Goal: Information Seeking & Learning: Learn about a topic

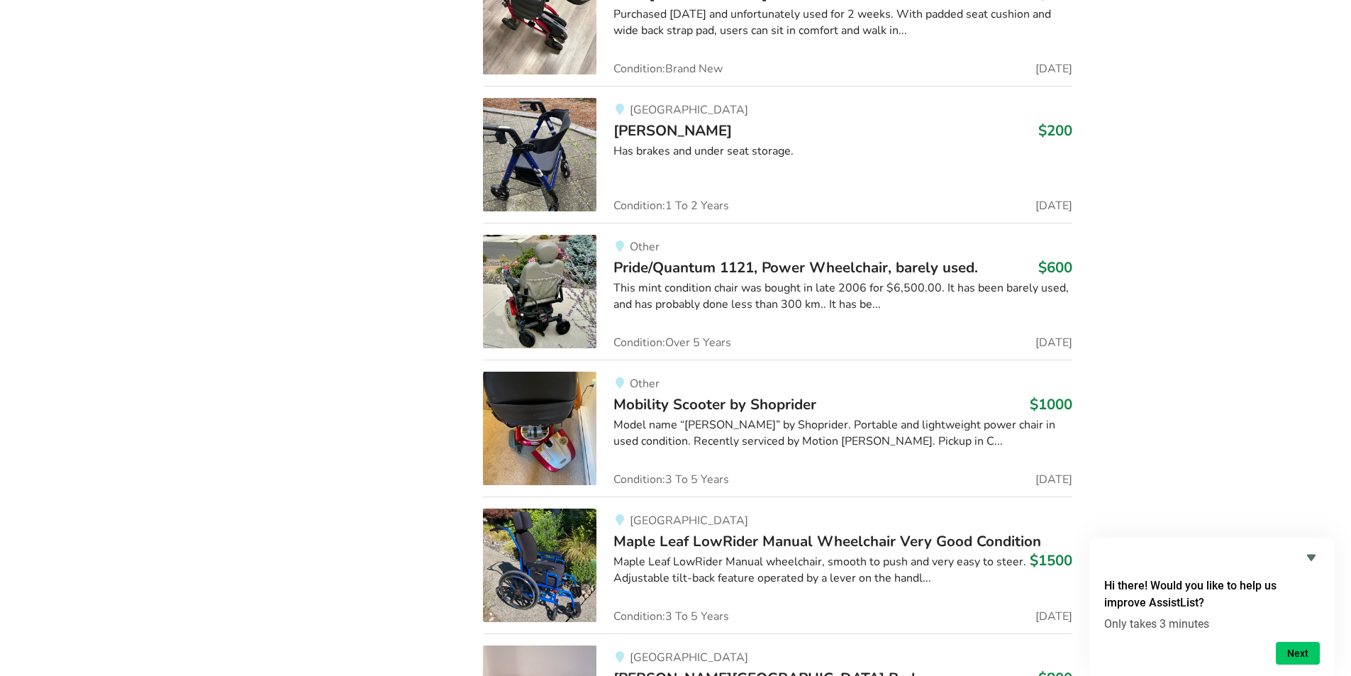
scroll to position [8987, 0]
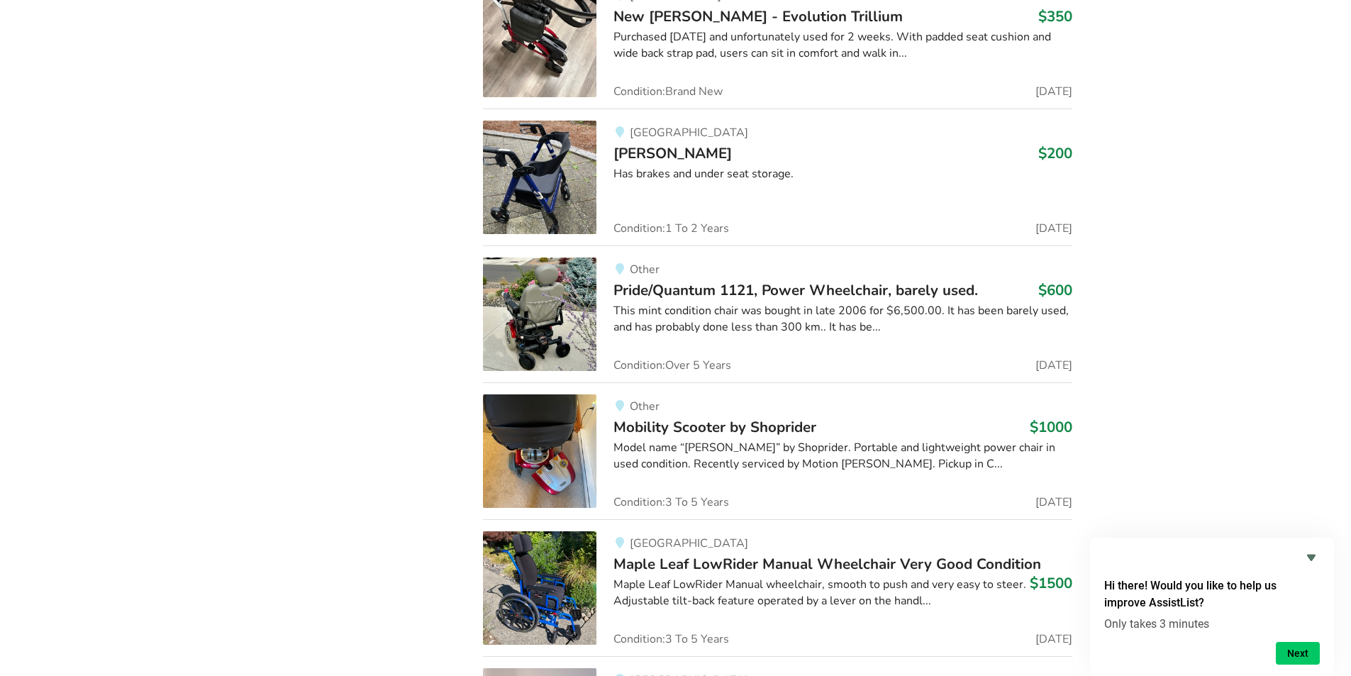
click at [547, 284] on img at bounding box center [539, 313] width 113 height 113
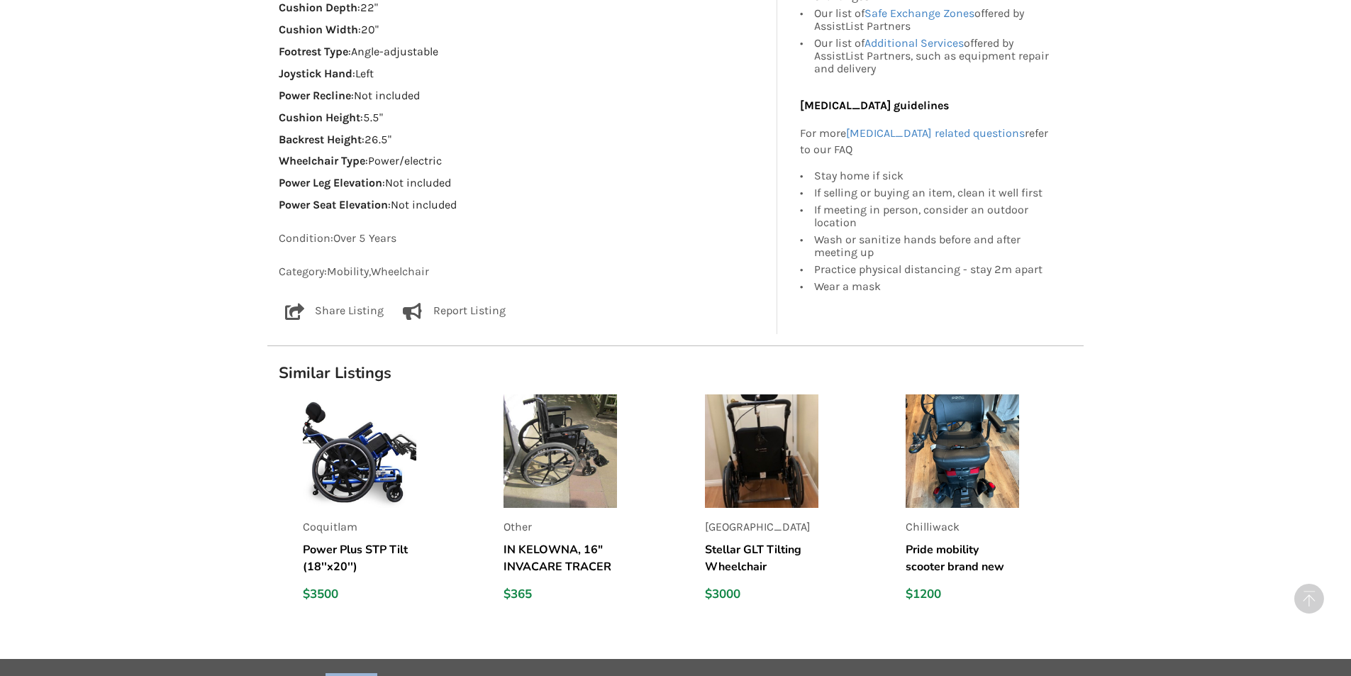
scroll to position [1348, 0]
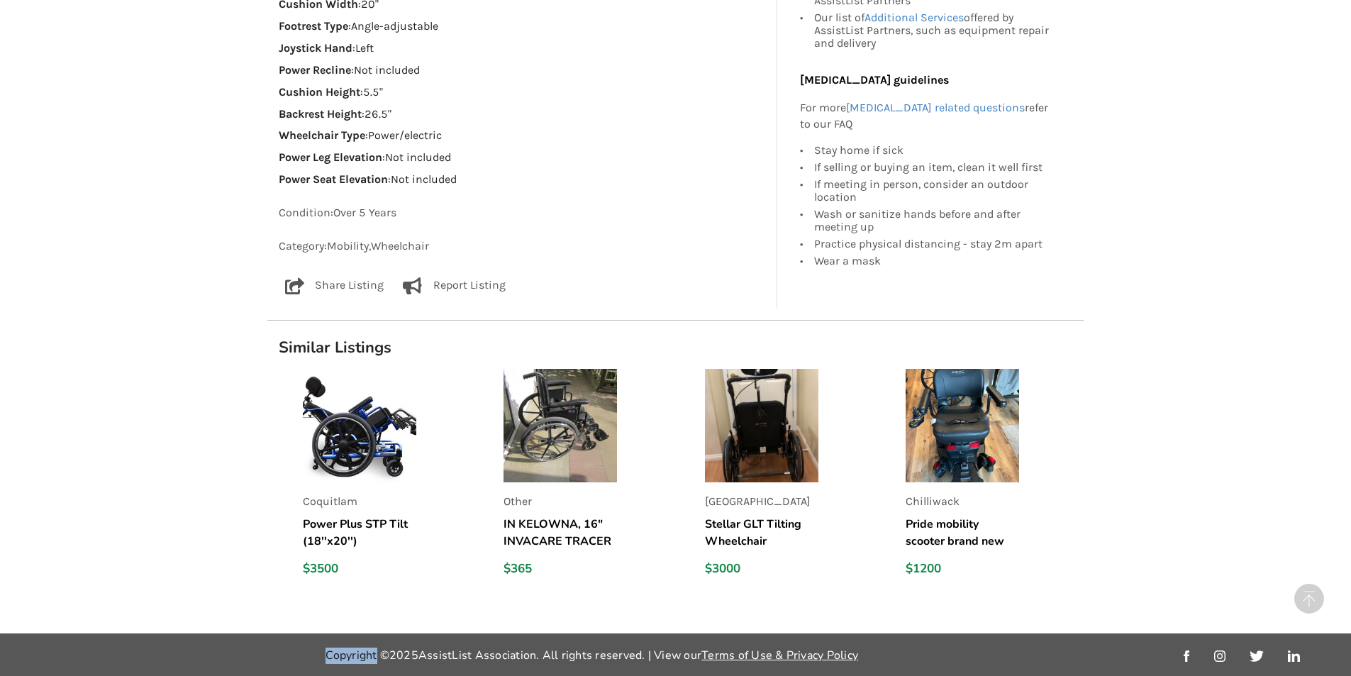
click at [939, 419] on img at bounding box center [962, 425] width 113 height 113
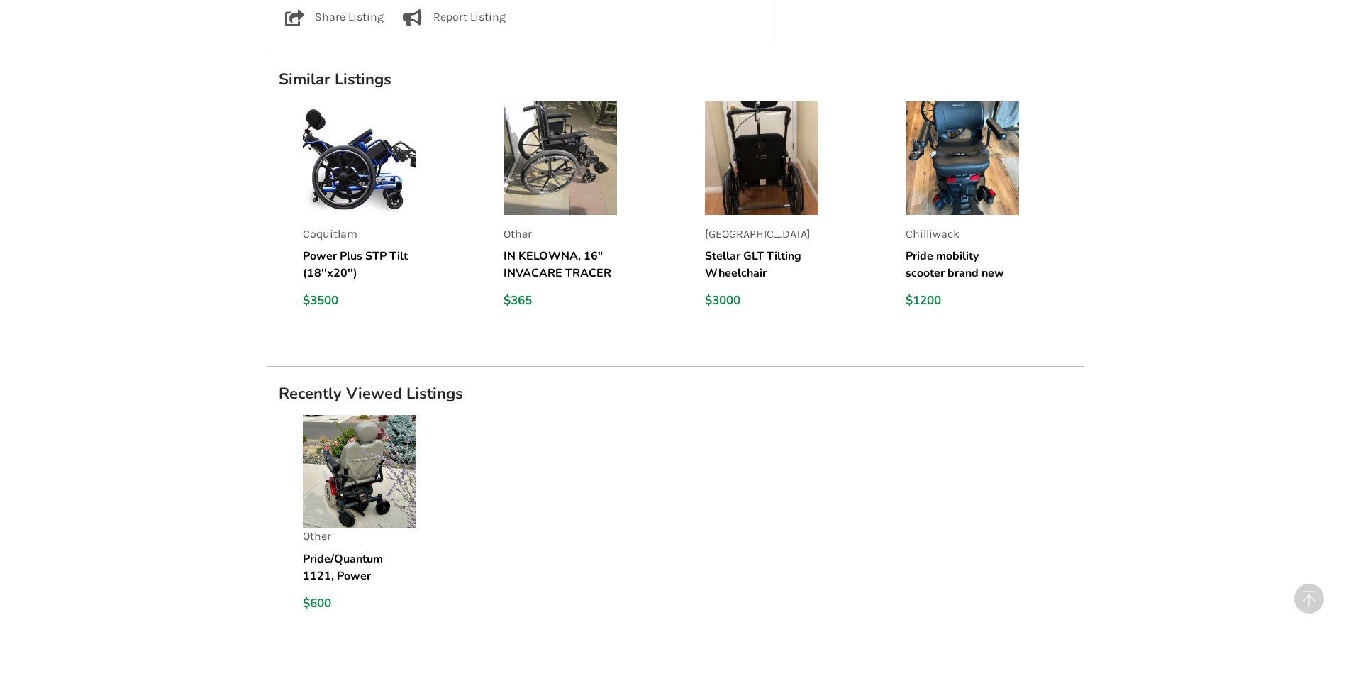
scroll to position [1135, 0]
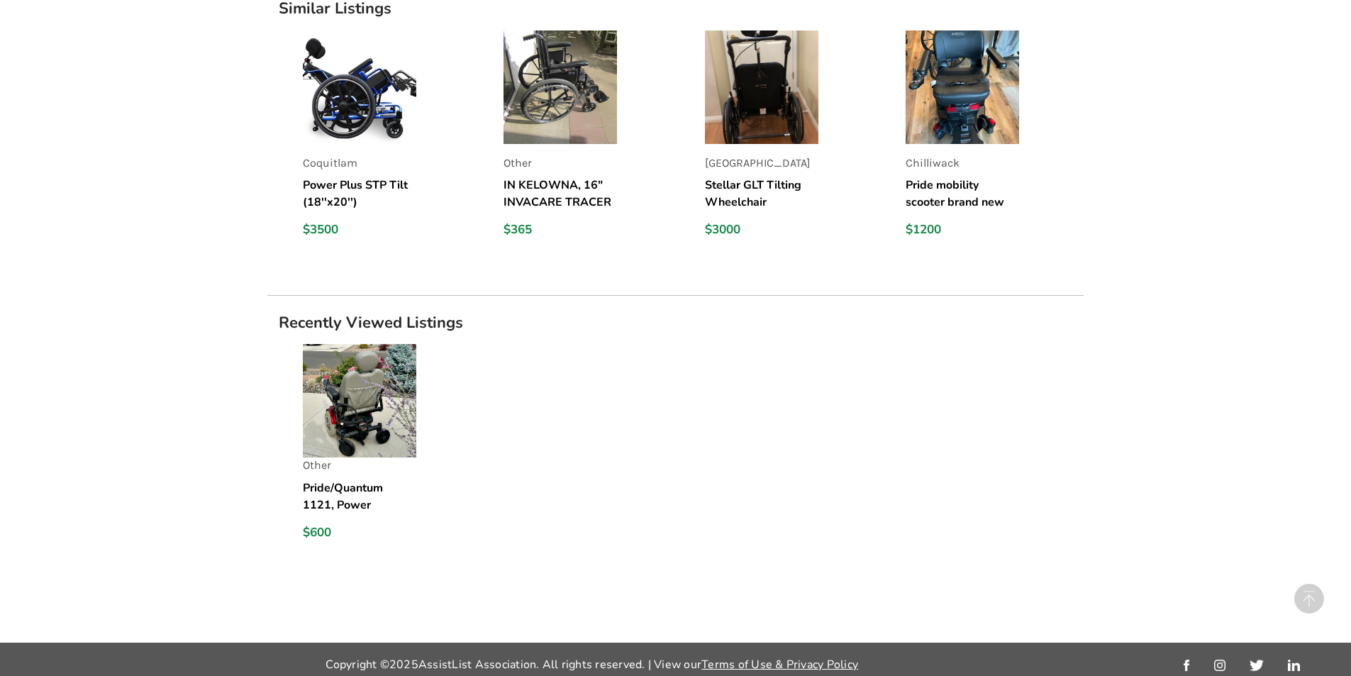
click at [359, 399] on img at bounding box center [359, 400] width 113 height 113
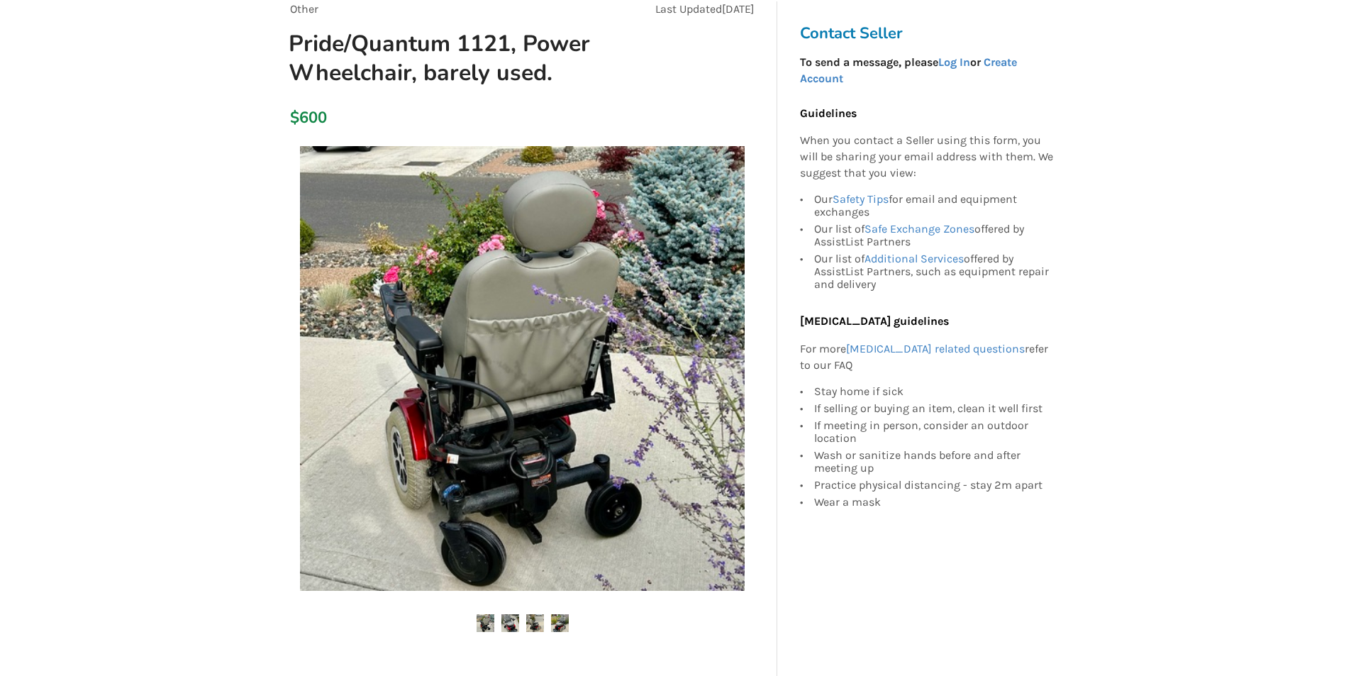
scroll to position [213, 0]
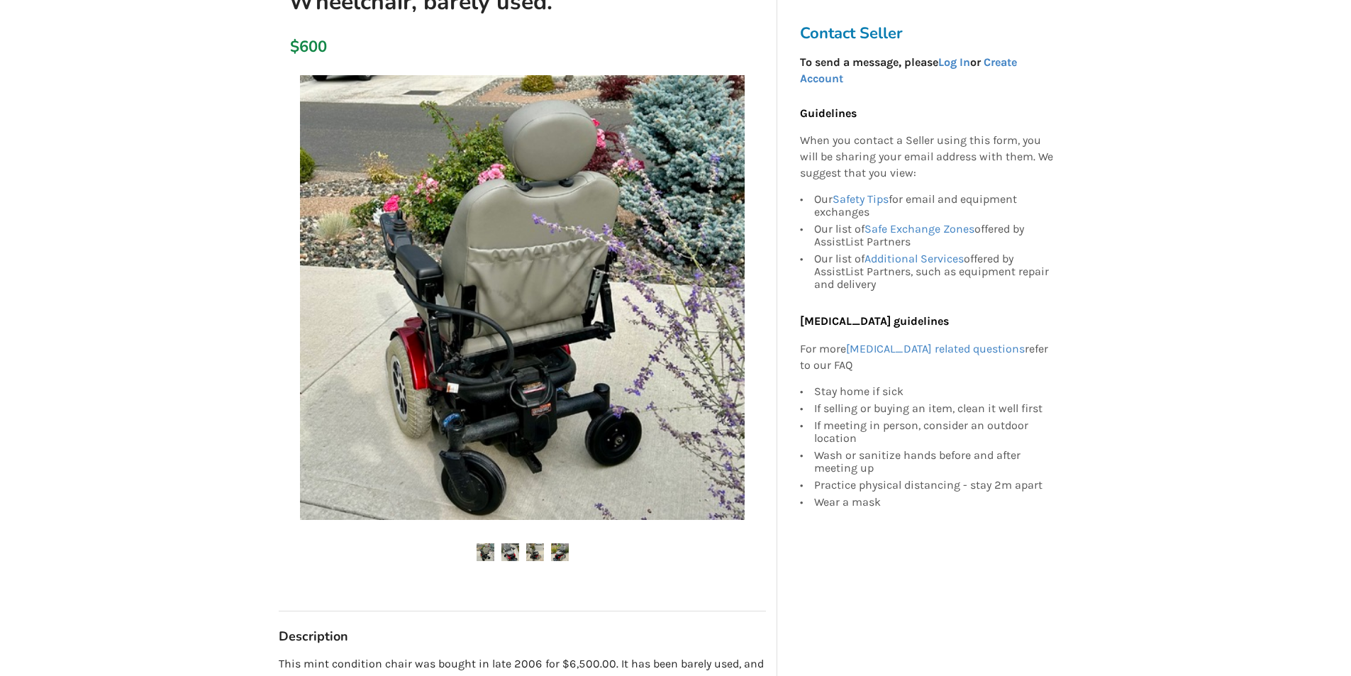
click at [513, 553] on img at bounding box center [510, 552] width 18 height 18
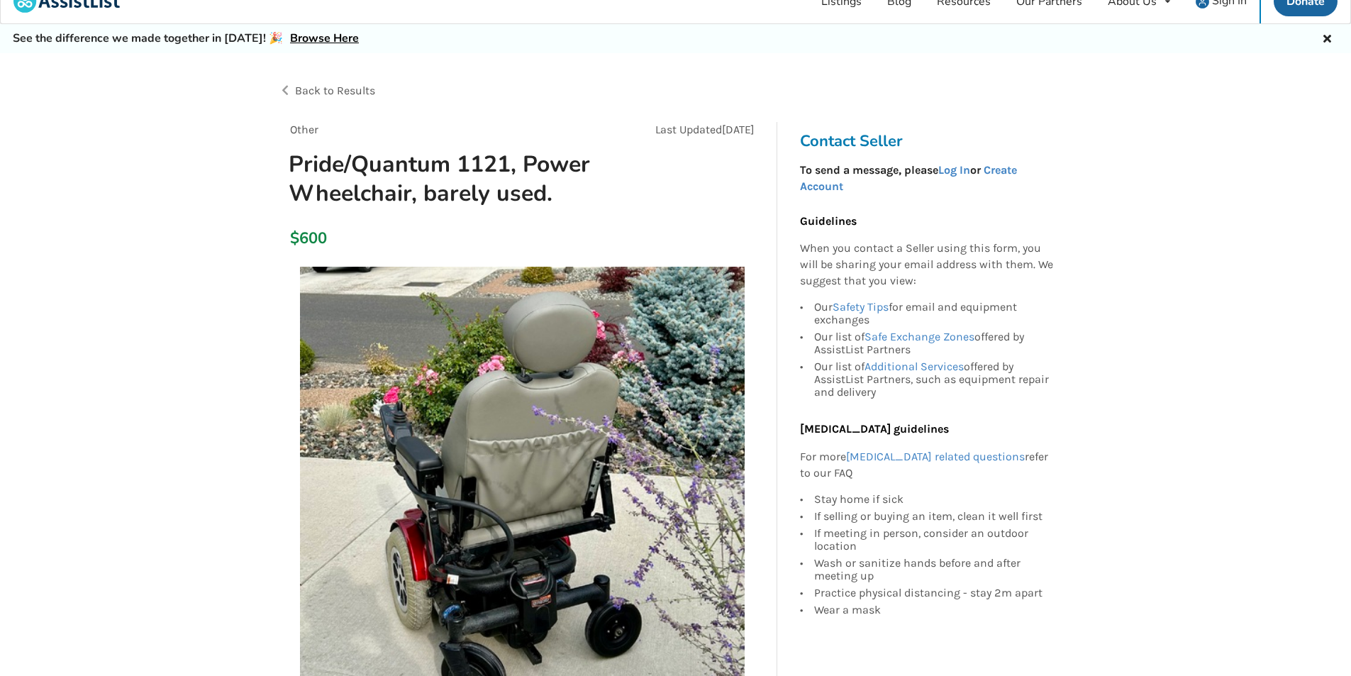
scroll to position [0, 0]
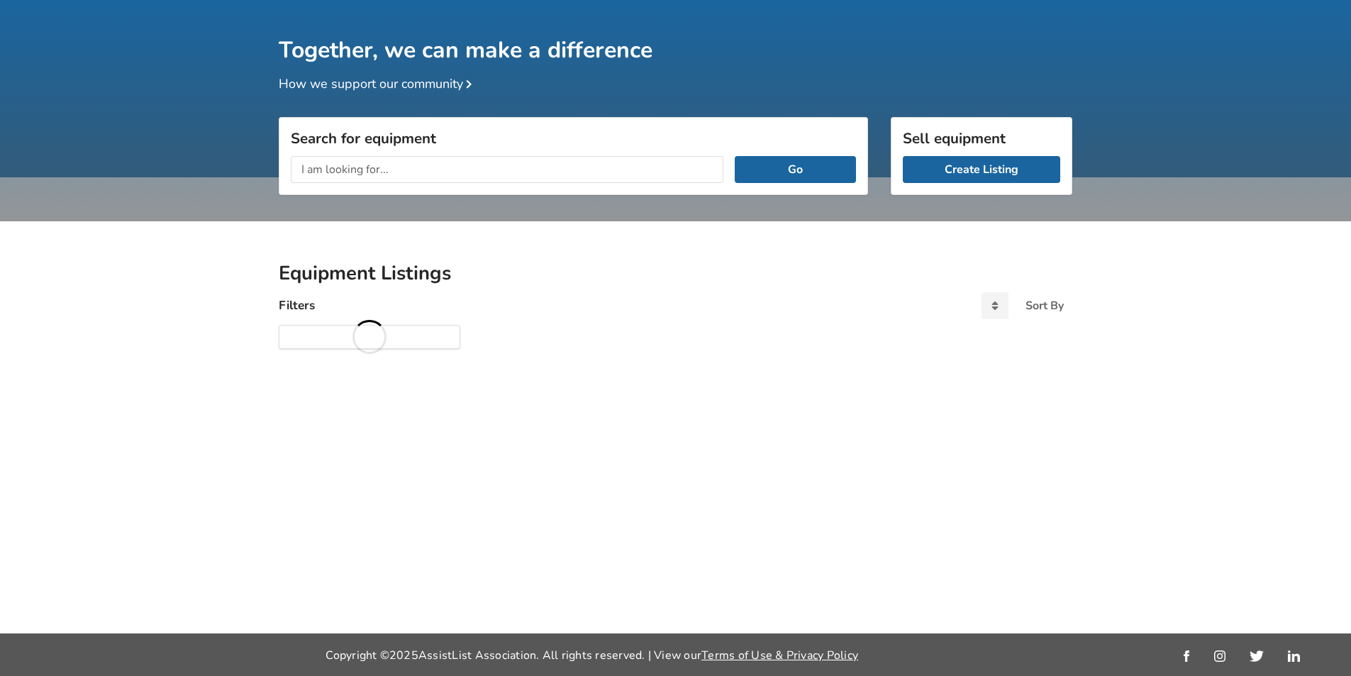
scroll to position [74, 0]
